Goal: Information Seeking & Learning: Learn about a topic

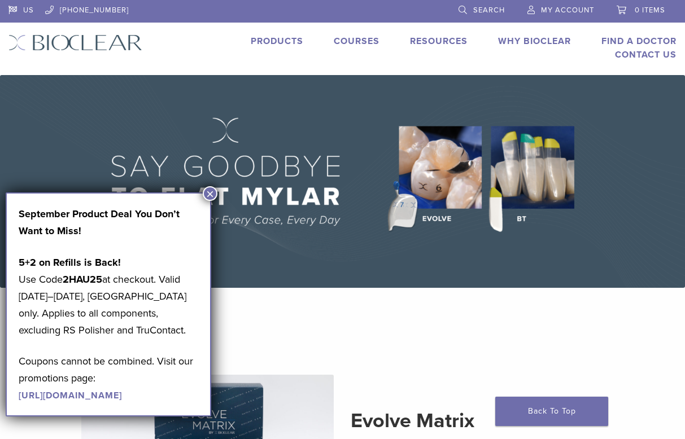
click at [211, 190] on button "×" at bounding box center [210, 193] width 15 height 15
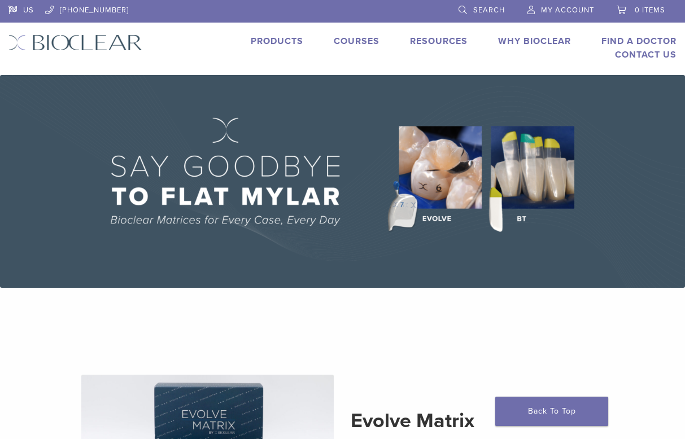
click at [352, 41] on link "Courses" at bounding box center [357, 41] width 46 height 11
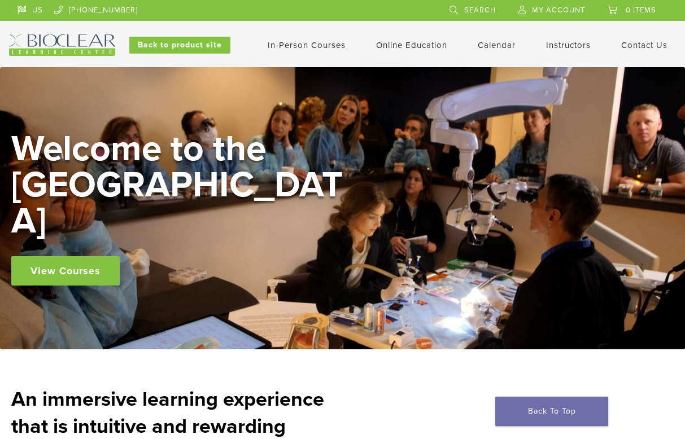
click at [296, 45] on link "In-Person Courses" at bounding box center [307, 45] width 78 height 10
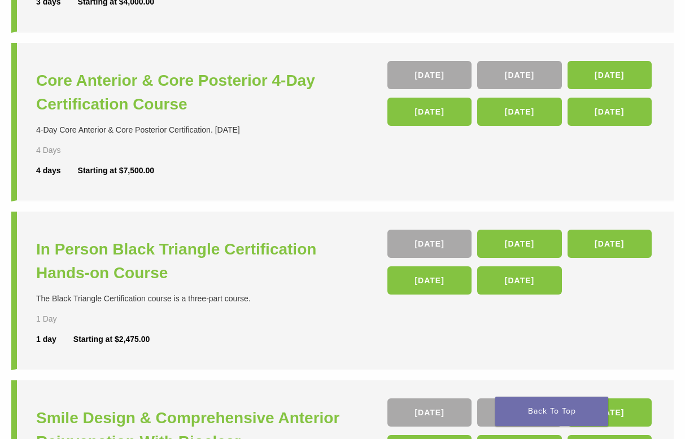
scroll to position [246, 0]
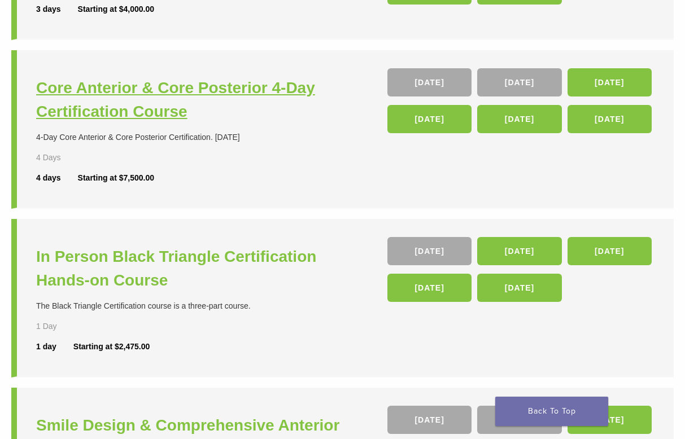
click at [208, 92] on h3 "Core Anterior & Core Posterior 4-Day Certification Course" at bounding box center [190, 99] width 309 height 47
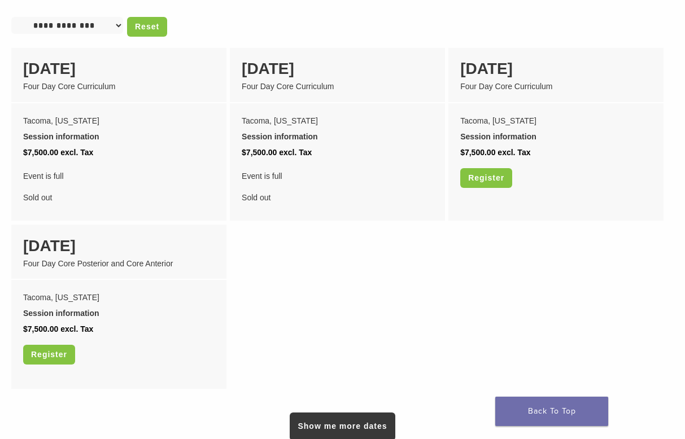
scroll to position [955, 0]
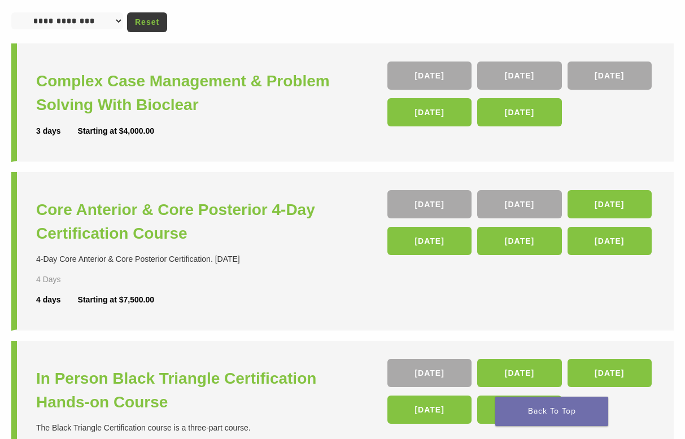
scroll to position [123, 0]
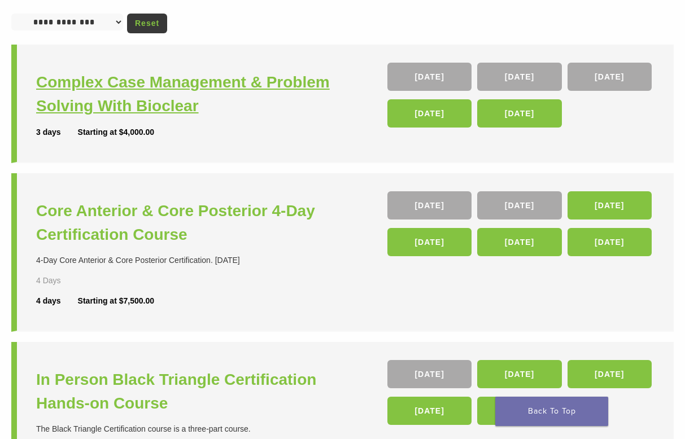
click at [166, 81] on h3 "Complex Case Management & Problem Solving With Bioclear" at bounding box center [190, 94] width 309 height 47
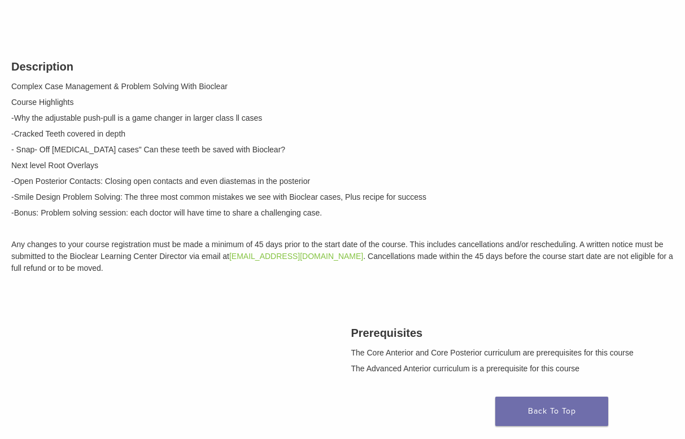
scroll to position [135, 0]
click at [532, 412] on link "Back To Top" at bounding box center [551, 411] width 113 height 29
